Goal: Task Accomplishment & Management: Complete application form

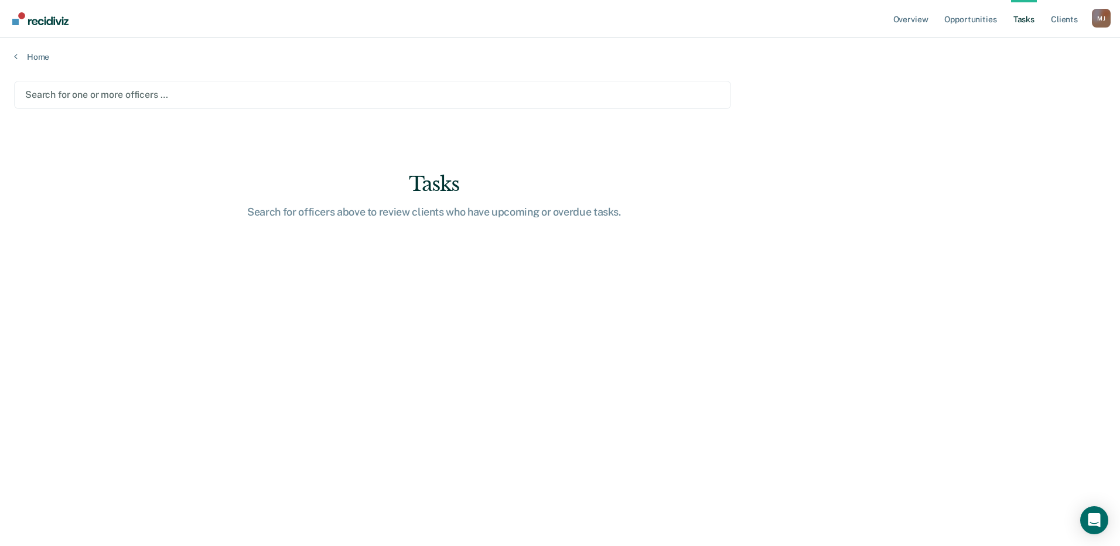
click at [120, 93] on div at bounding box center [372, 94] width 695 height 13
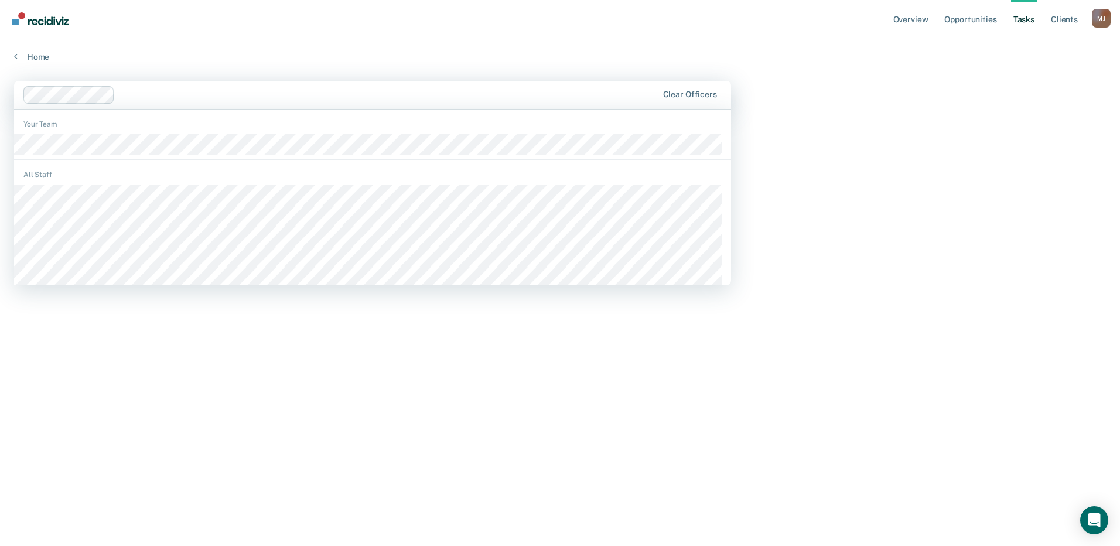
click at [949, 199] on main "option [PERSON_NAME], deselected. 1192 results available. Use Up and Down to ch…" at bounding box center [560, 302] width 1120 height 481
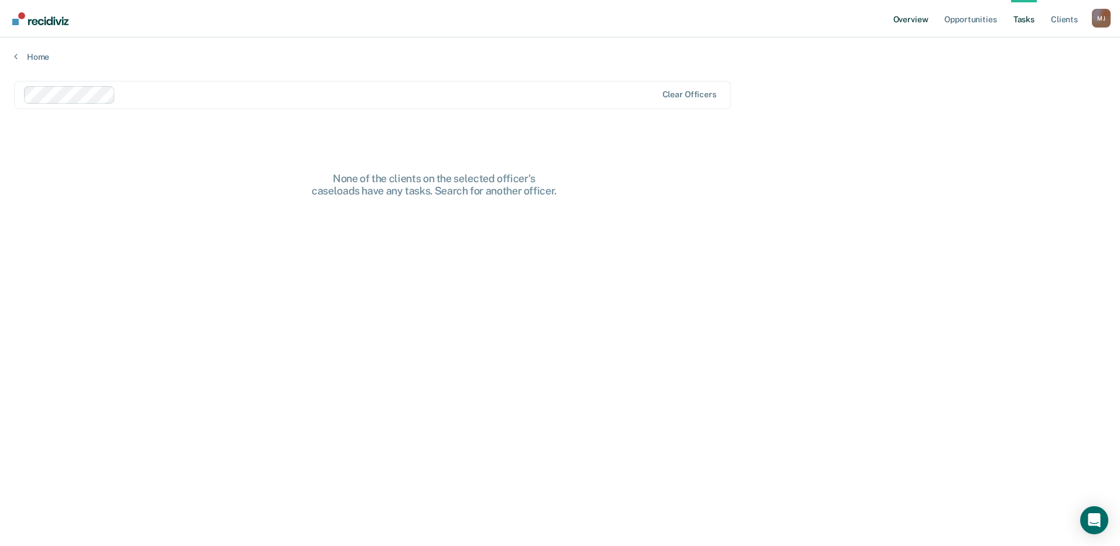
click at [921, 22] on link "Overview" at bounding box center [911, 19] width 40 height 38
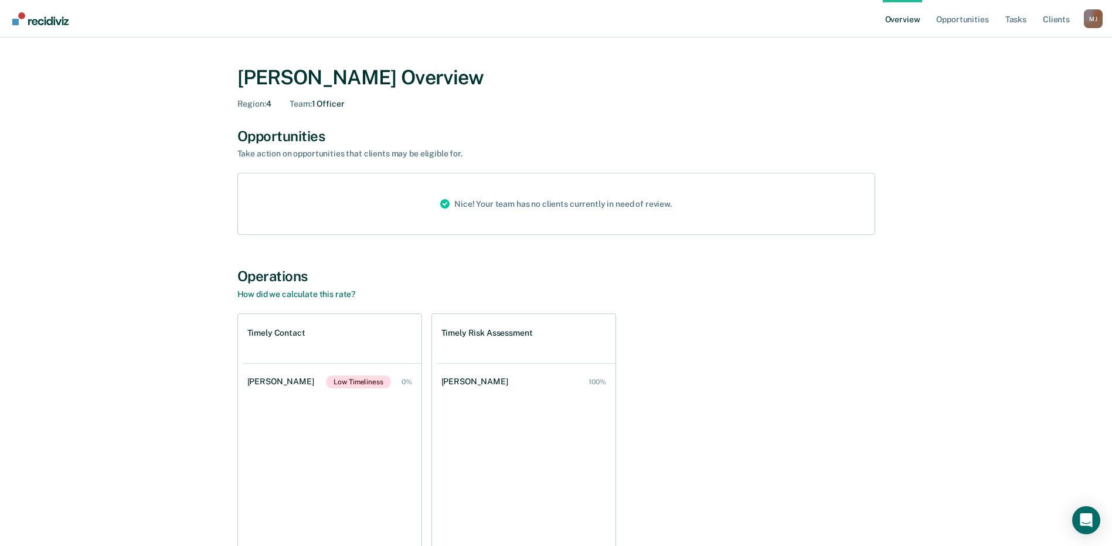
click at [124, 323] on div "[PERSON_NAME] Overview Region : 4 Team : 1 Officer Opportunities Take action on…" at bounding box center [556, 312] width 1084 height 521
click at [893, 13] on link "Overview" at bounding box center [903, 19] width 40 height 38
click at [330, 199] on div "Nice! Your team has no clients currently in need of review." at bounding box center [556, 204] width 638 height 62
click at [456, 193] on div "Nice! Your team has no clients currently in need of review." at bounding box center [556, 203] width 250 height 61
click at [1089, 19] on div "[PERSON_NAME]" at bounding box center [1093, 18] width 19 height 19
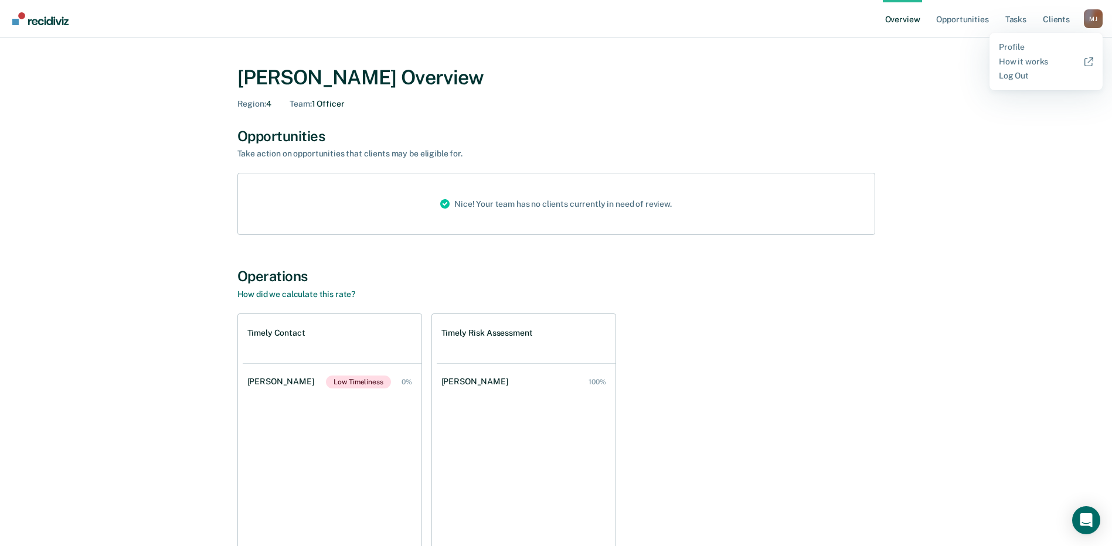
click at [935, 49] on main "[PERSON_NAME] Overview Region : 4 Team : 1 Officer Opportunities Take action on…" at bounding box center [556, 324] width 1112 height 573
click at [45, 22] on img "Go to Recidiviz Home" at bounding box center [40, 18] width 56 height 13
click at [947, 17] on link "Opportunities" at bounding box center [961, 19] width 57 height 38
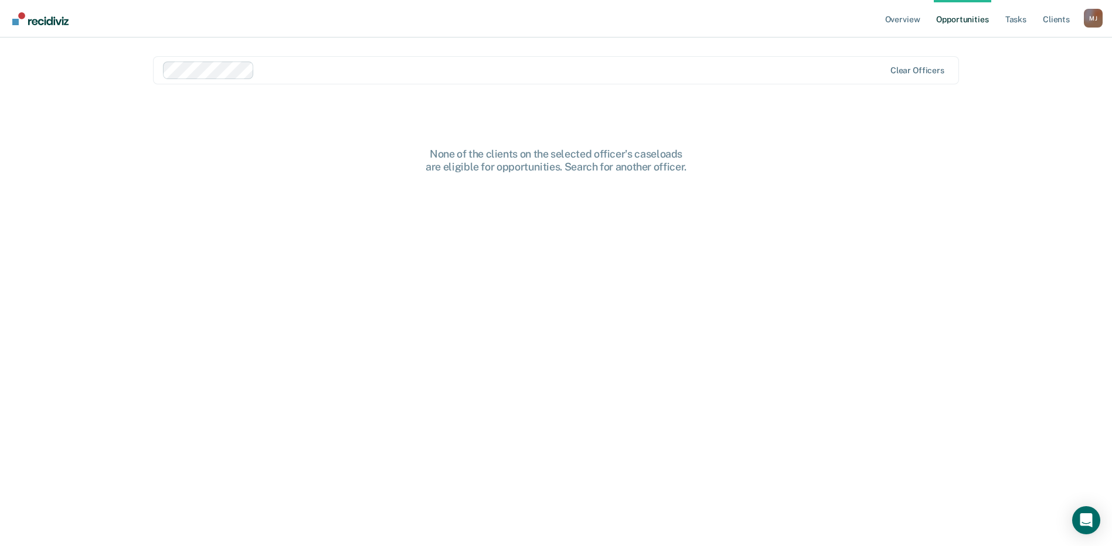
click at [473, 67] on div at bounding box center [571, 69] width 625 height 13
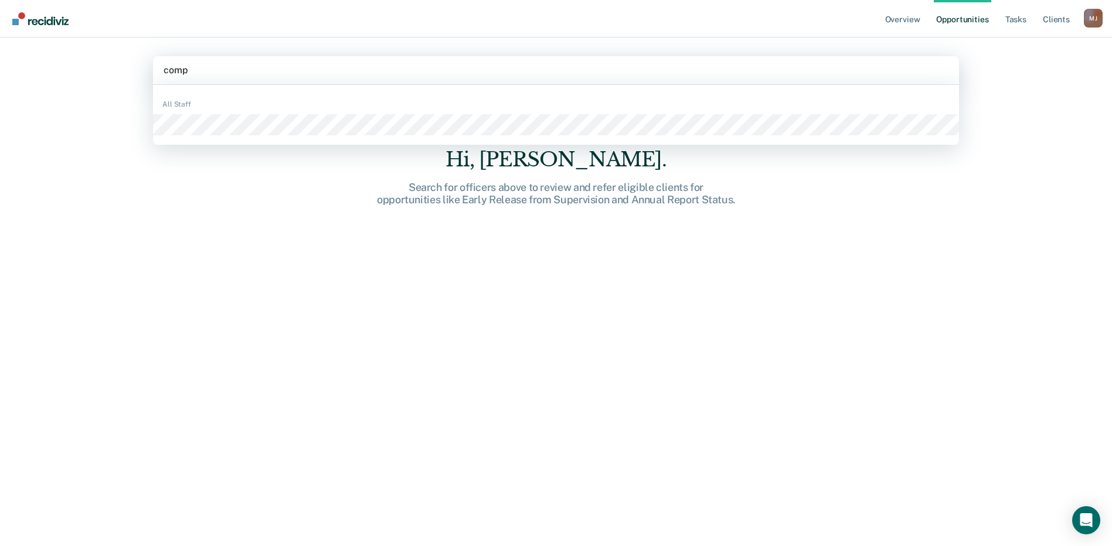
type input "compe"
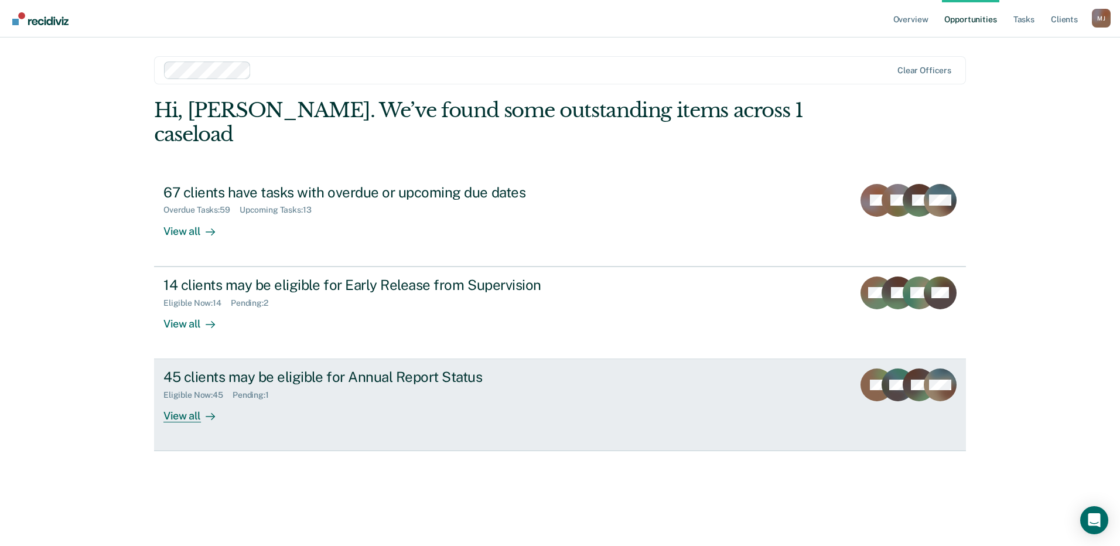
click at [183, 400] on div "View all" at bounding box center [196, 411] width 66 height 23
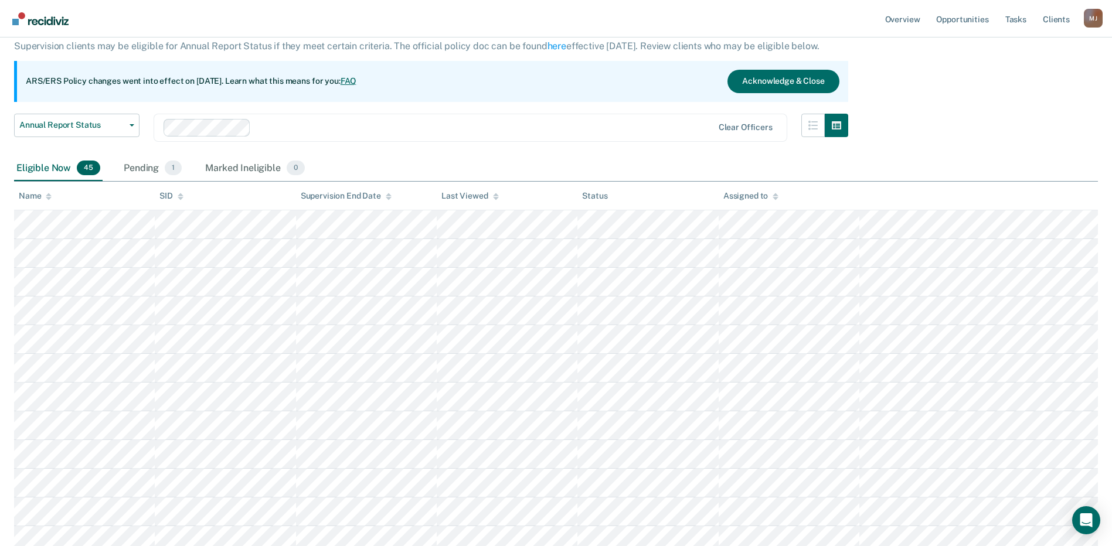
scroll to position [60, 0]
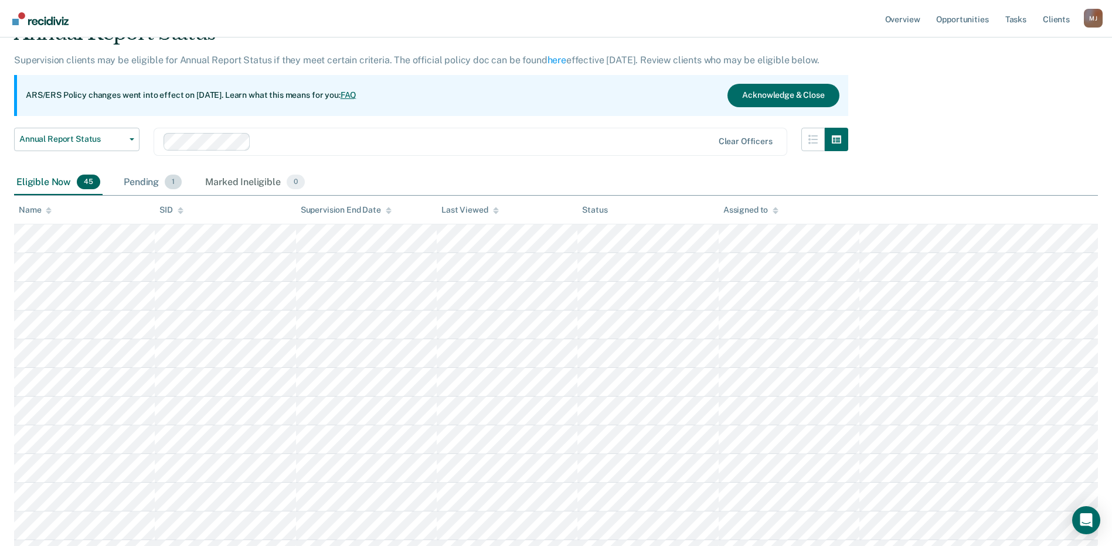
click at [145, 185] on div "Pending 1" at bounding box center [152, 183] width 63 height 26
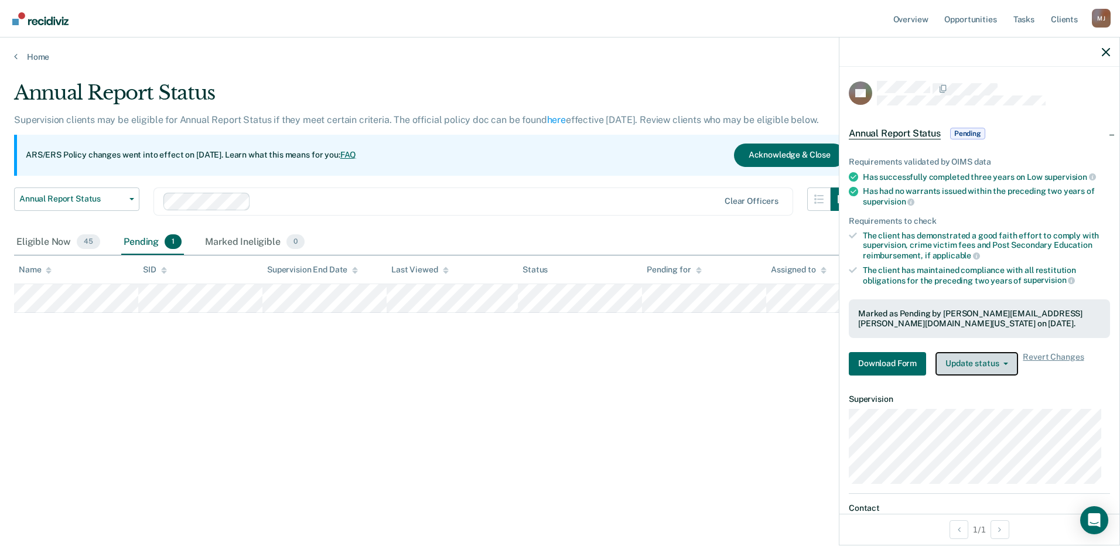
click at [1008, 364] on button "Update status" at bounding box center [977, 363] width 83 height 23
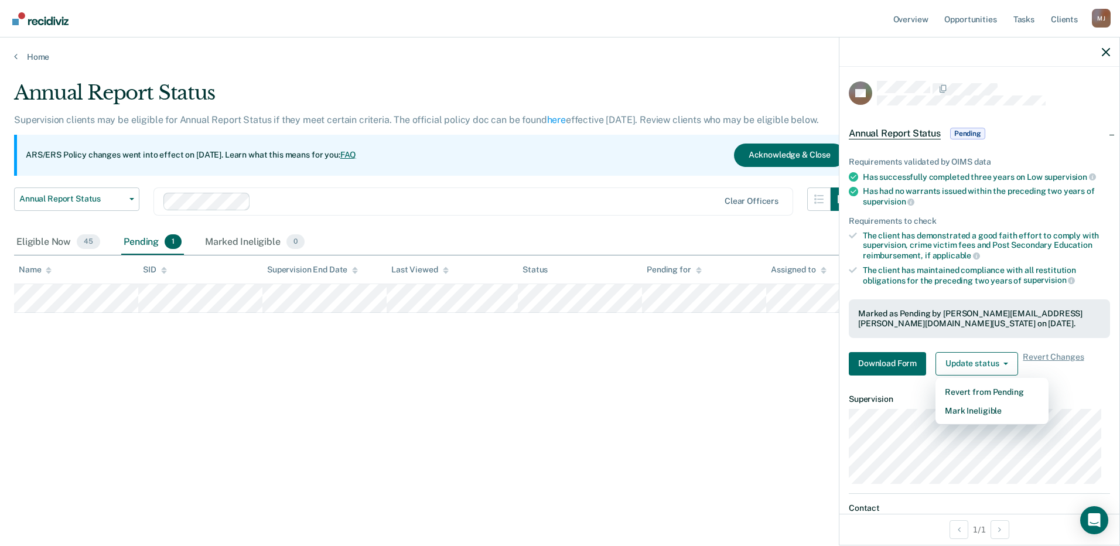
click at [619, 427] on div "Annual Report Status Supervision clients may be eligible for Annual Report Stat…" at bounding box center [560, 269] width 1092 height 377
